Goal: Find specific page/section: Find specific page/section

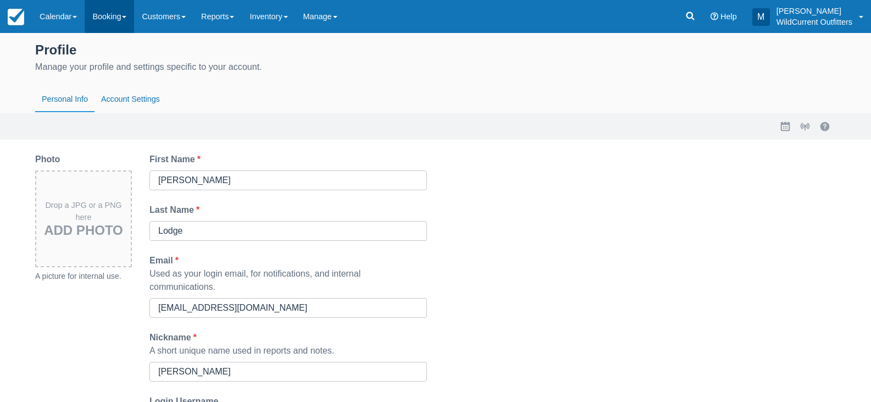
click at [113, 21] on link "Booking" at bounding box center [109, 16] width 49 height 33
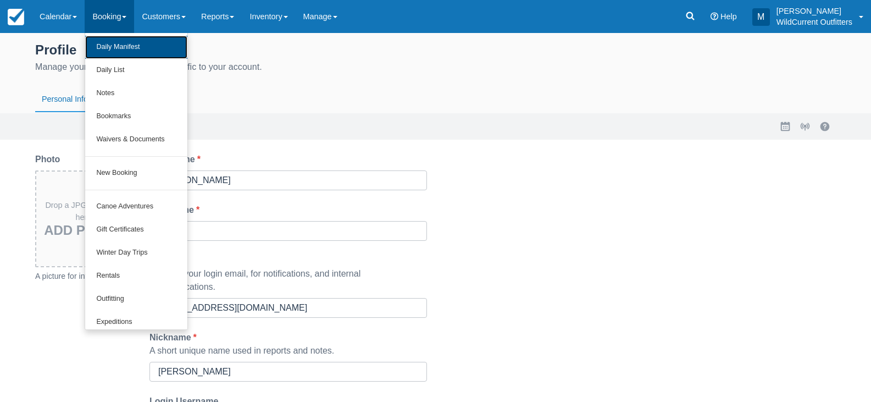
click at [158, 44] on link "Daily Manifest" at bounding box center [136, 47] width 102 height 23
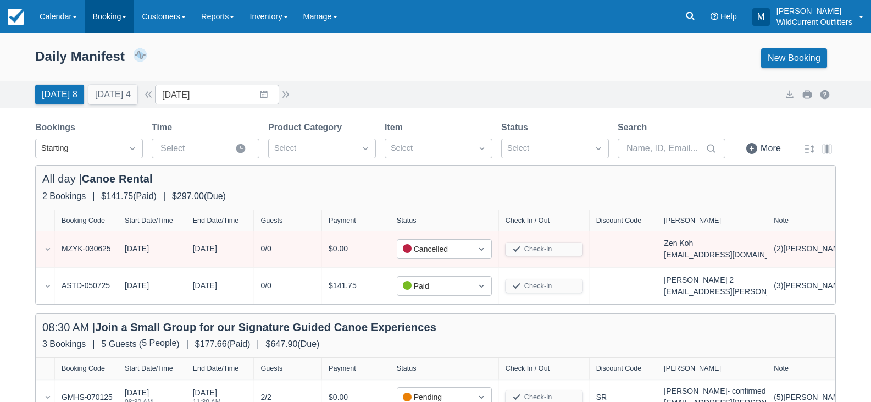
click at [114, 20] on link "Booking" at bounding box center [109, 16] width 49 height 33
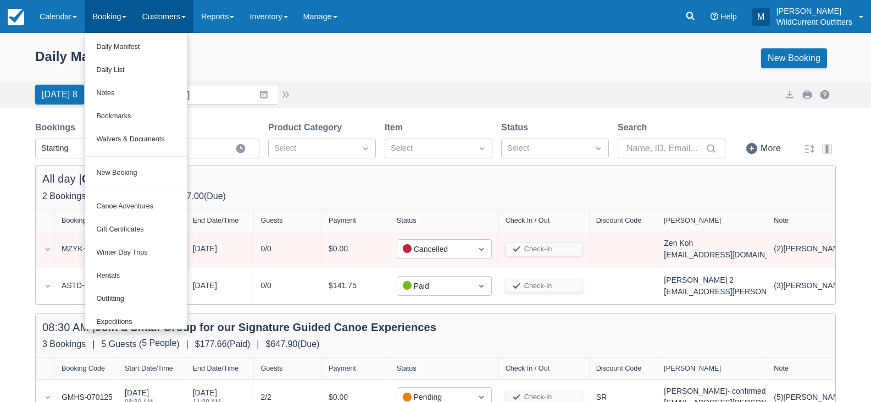
click at [175, 13] on link "Customers" at bounding box center [163, 16] width 59 height 33
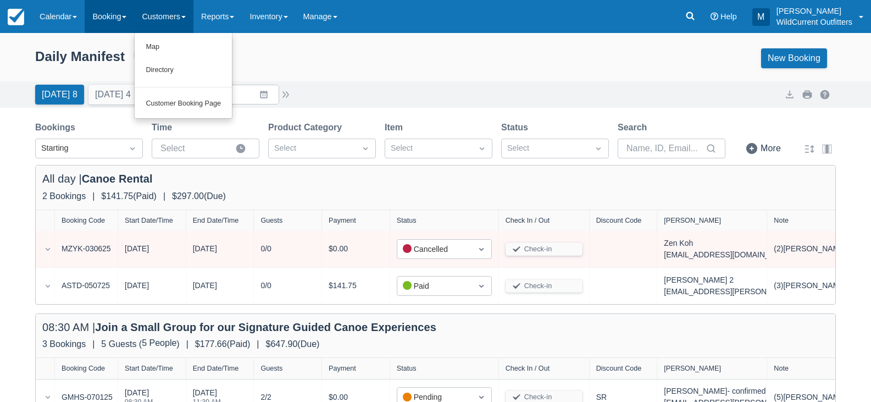
click at [126, 12] on link "Booking" at bounding box center [109, 16] width 49 height 33
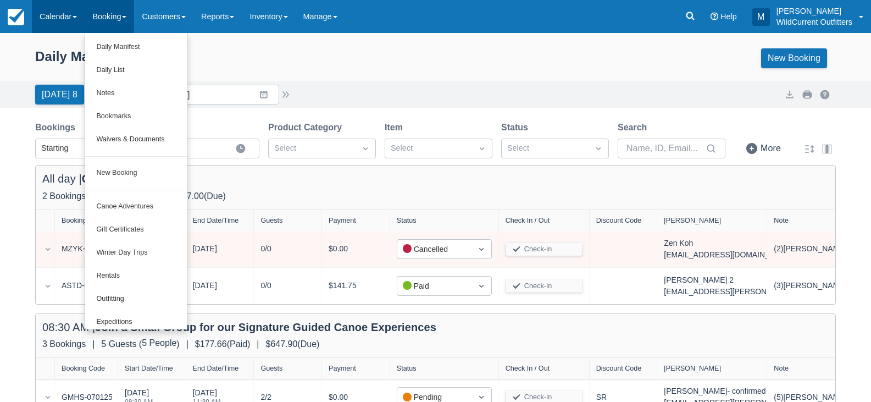
click at [71, 11] on link "Calendar" at bounding box center [58, 16] width 53 height 33
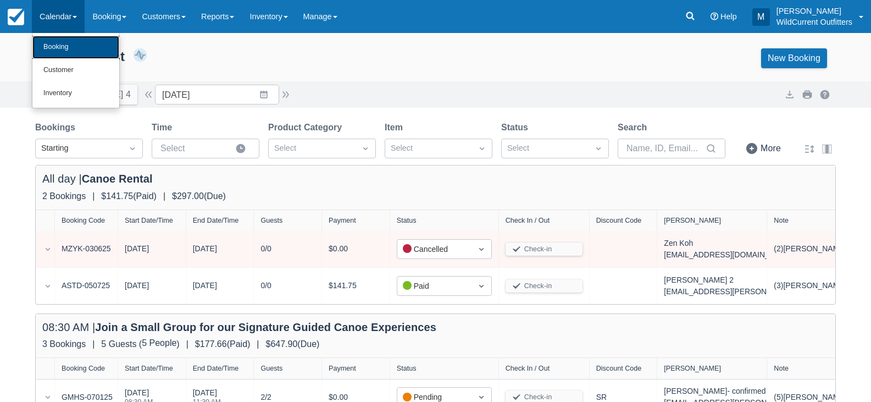
click at [87, 48] on link "Booking" at bounding box center [75, 47] width 87 height 23
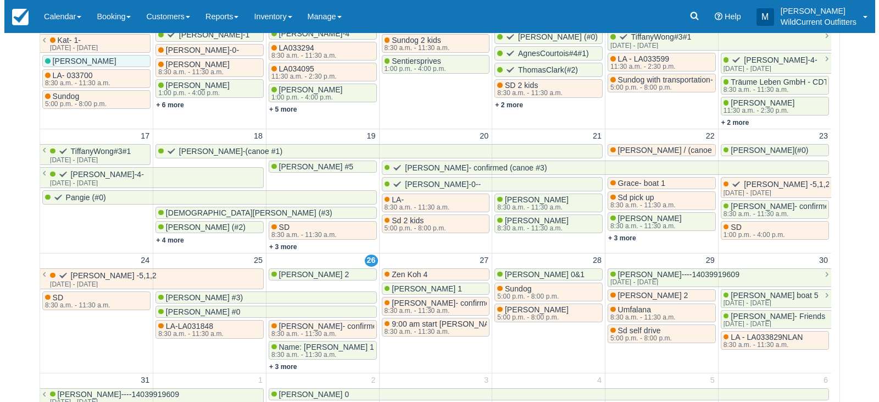
scroll to position [359, 0]
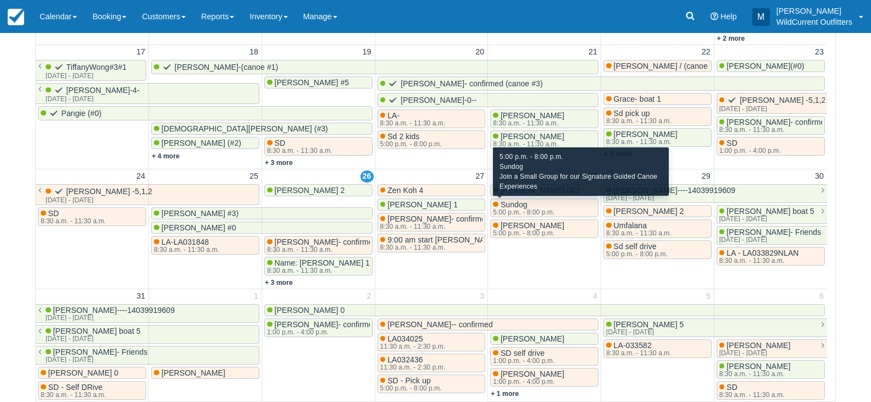
click at [554, 210] on div "5:00 p.m. - 8:00 p.m." at bounding box center [524, 212] width 62 height 7
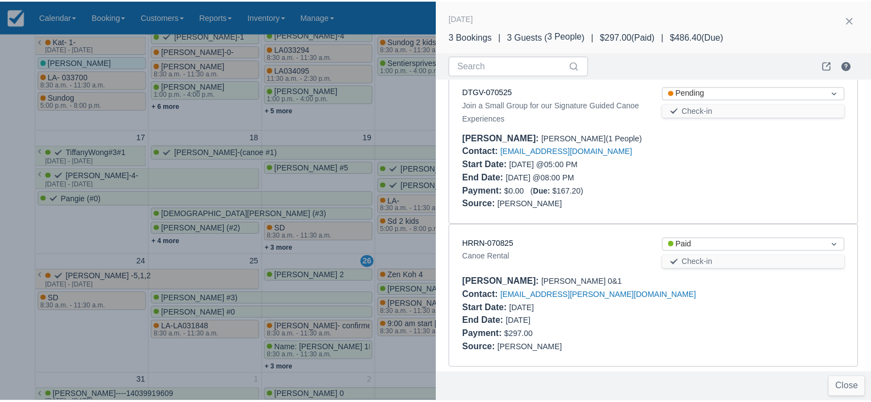
scroll to position [157, 0]
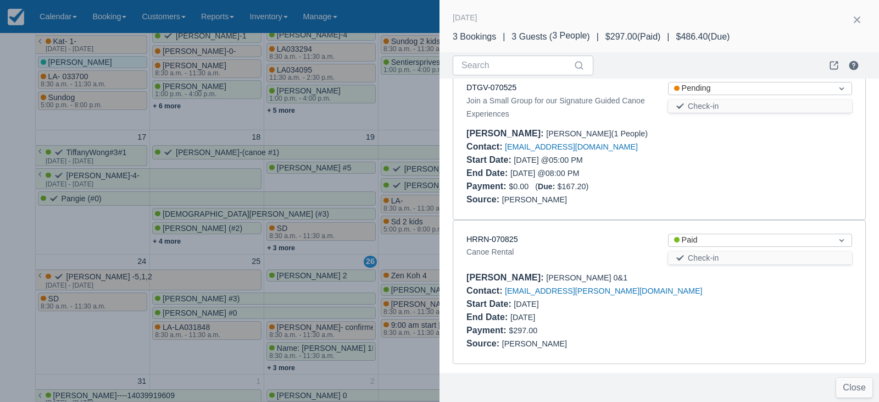
click at [860, 10] on div "[DATE] 3 Bookings | 3 Guests ( 3 People ) 3 People | $297.00 ( Paid ) | $486.40…" at bounding box center [658, 30] width 439 height 46
click at [857, 14] on button "button" at bounding box center [857, 20] width 18 height 18
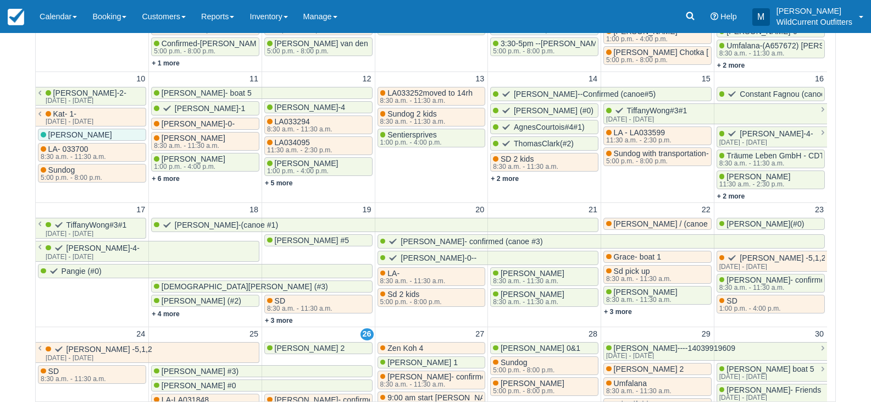
scroll to position [158, 0]
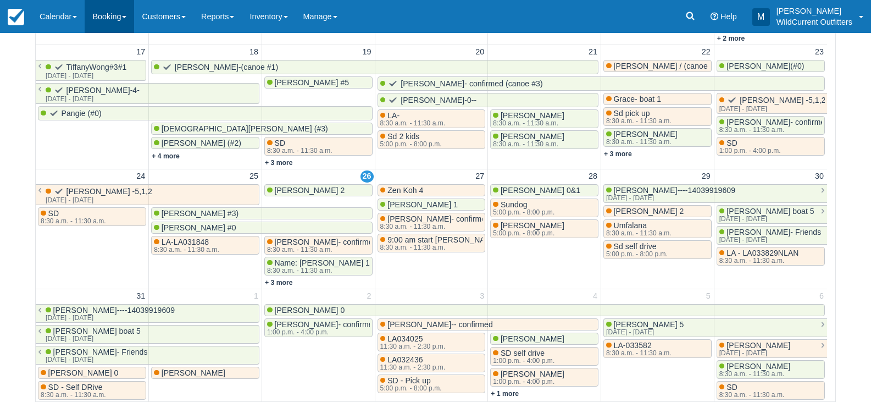
click at [116, 23] on link "Booking" at bounding box center [109, 16] width 49 height 33
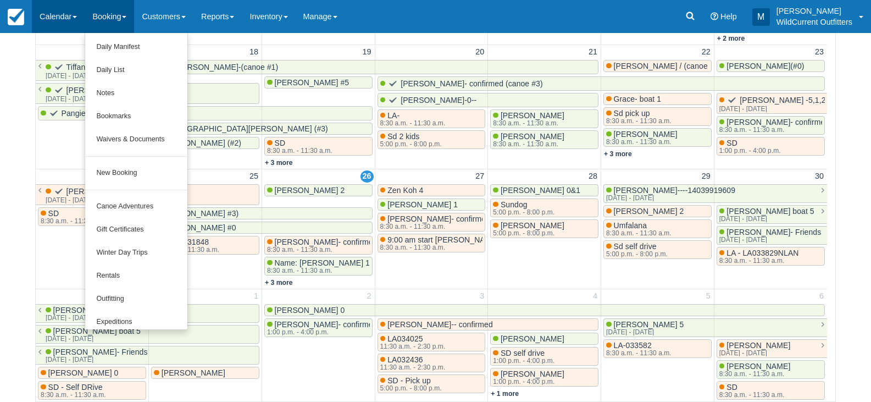
click at [54, 12] on link "Calendar" at bounding box center [58, 16] width 53 height 33
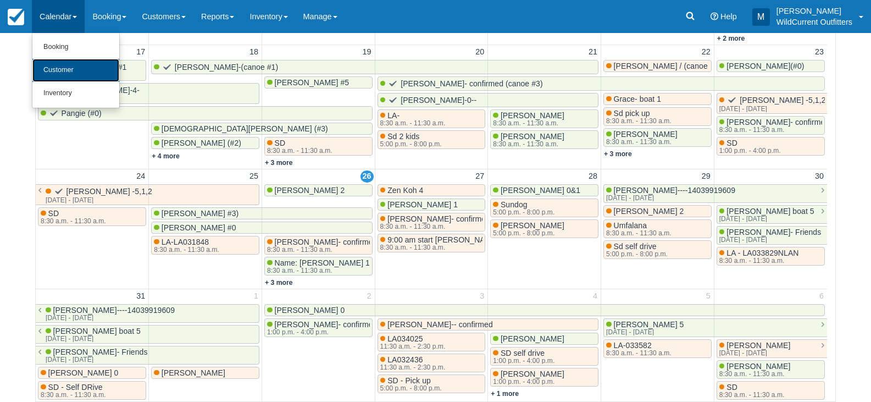
click at [65, 75] on link "Customer" at bounding box center [75, 70] width 87 height 23
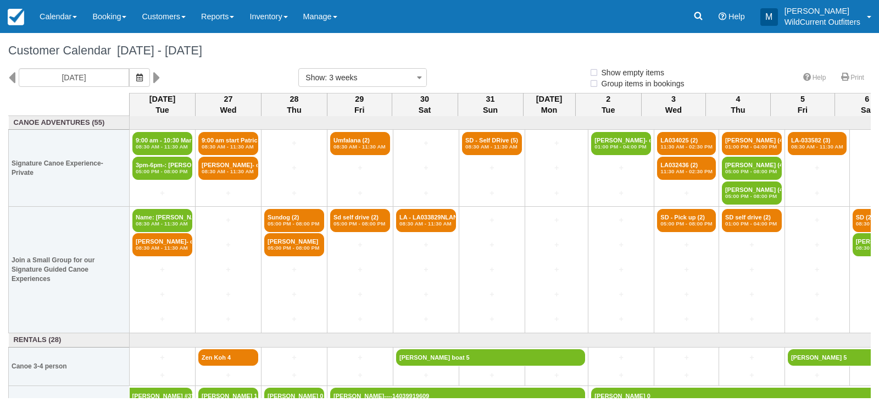
select select
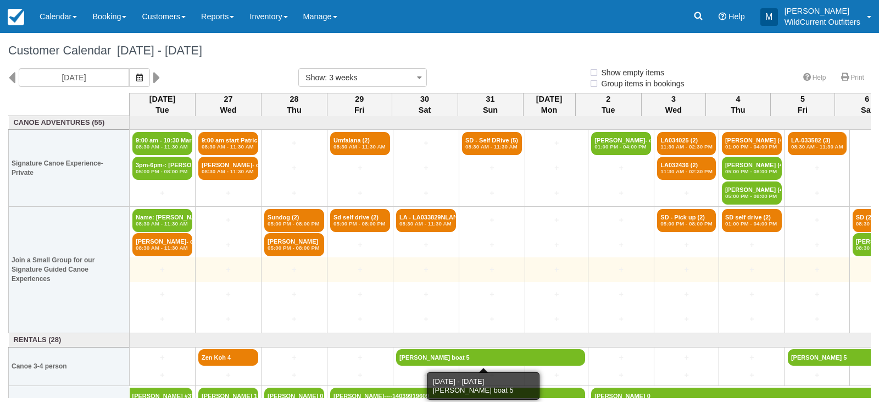
select select
